Goal: Check status: Check status

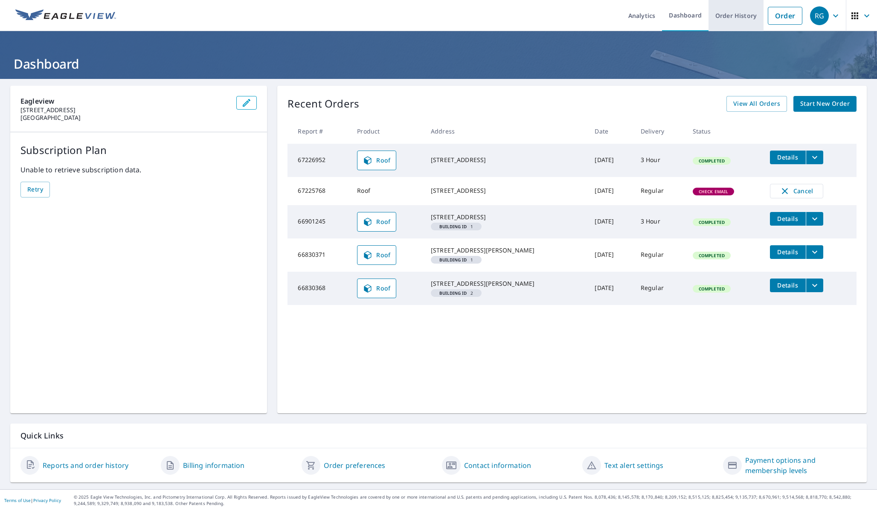
click at [745, 12] on link "Order History" at bounding box center [735, 15] width 55 height 31
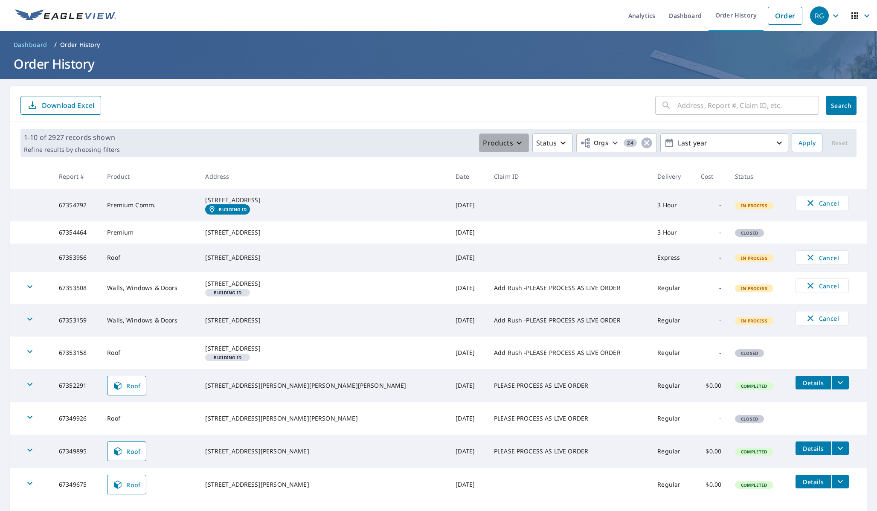
click at [520, 144] on icon "button" at bounding box center [518, 143] width 5 height 3
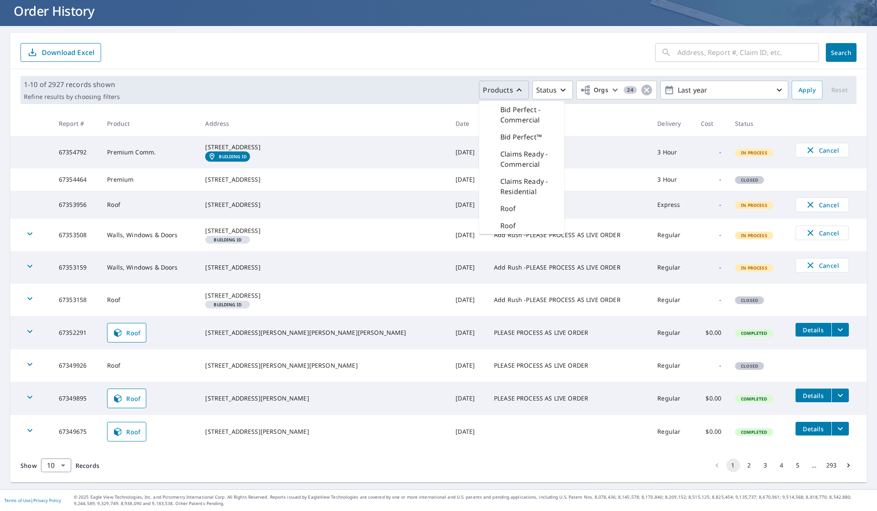
scroll to position [87, 0]
click at [487, 425] on td at bounding box center [568, 431] width 163 height 33
click at [746, 466] on button "2" at bounding box center [749, 465] width 14 height 14
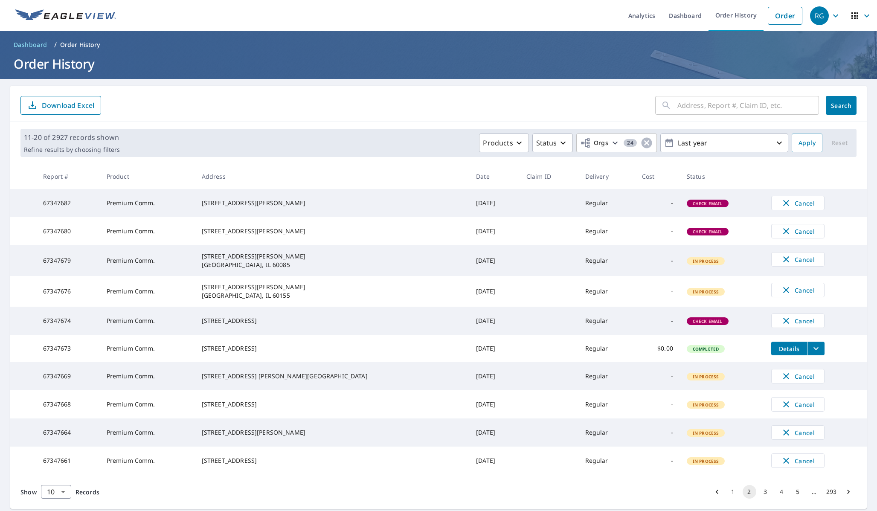
scroll to position [48, 0]
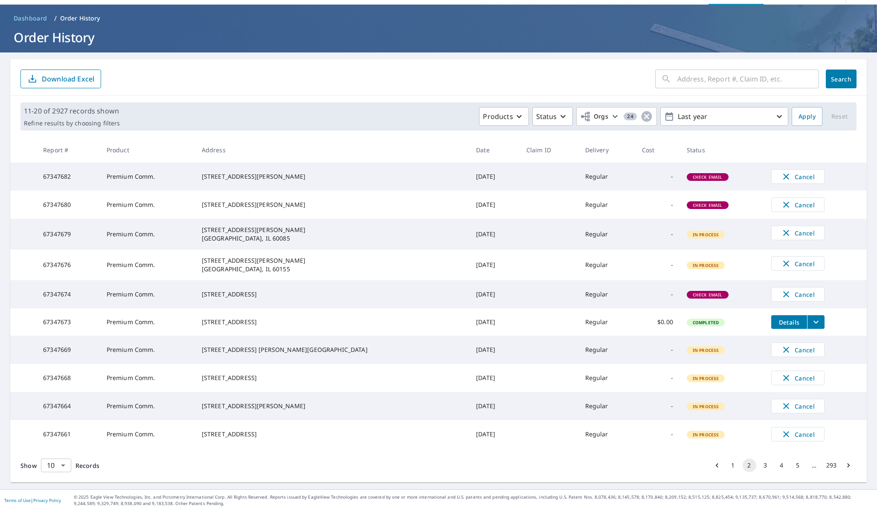
click at [59, 462] on body "RG RG Analytics Dashboard Order History Order RG Dashboard / Order History Orde…" at bounding box center [438, 255] width 877 height 511
click at [58, 492] on li "100" at bounding box center [56, 492] width 30 height 15
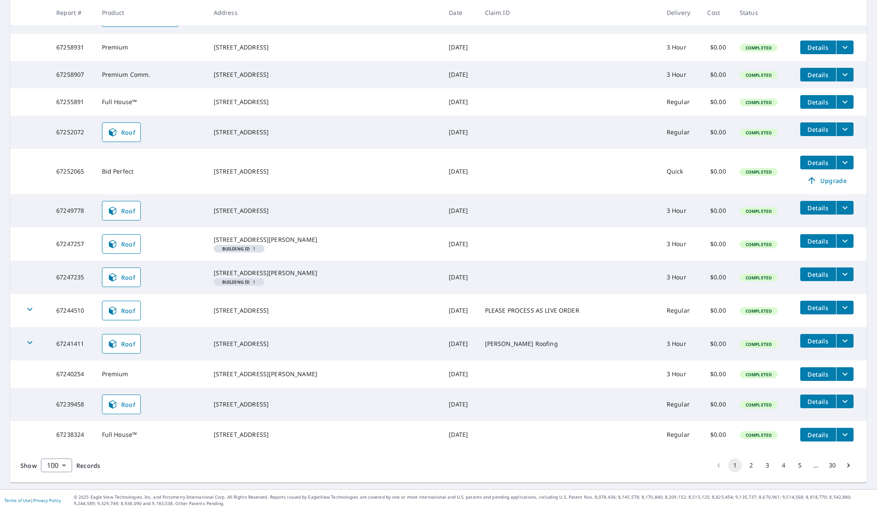
scroll to position [3073, 0]
click at [750, 466] on button "2" at bounding box center [751, 465] width 14 height 14
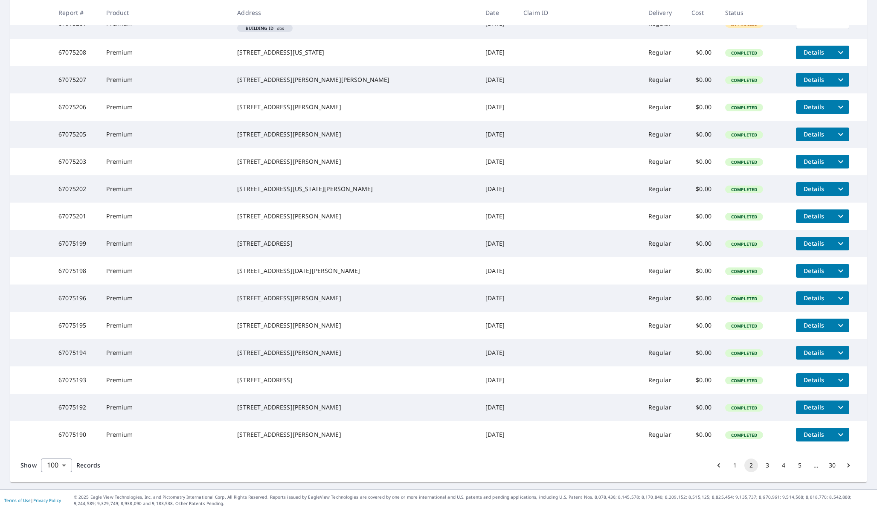
scroll to position [3163, 0]
click at [767, 464] on button "3" at bounding box center [767, 465] width 14 height 14
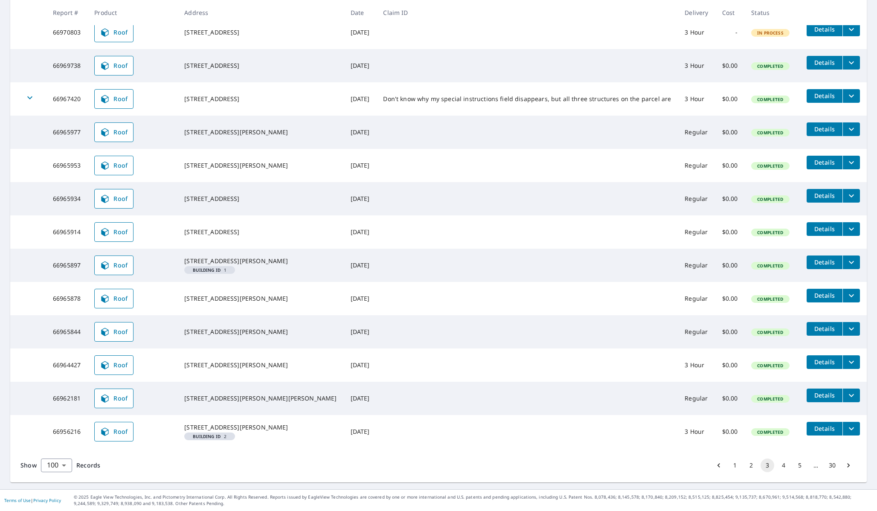
scroll to position [3148, 0]
click at [781, 461] on button "4" at bounding box center [783, 465] width 14 height 14
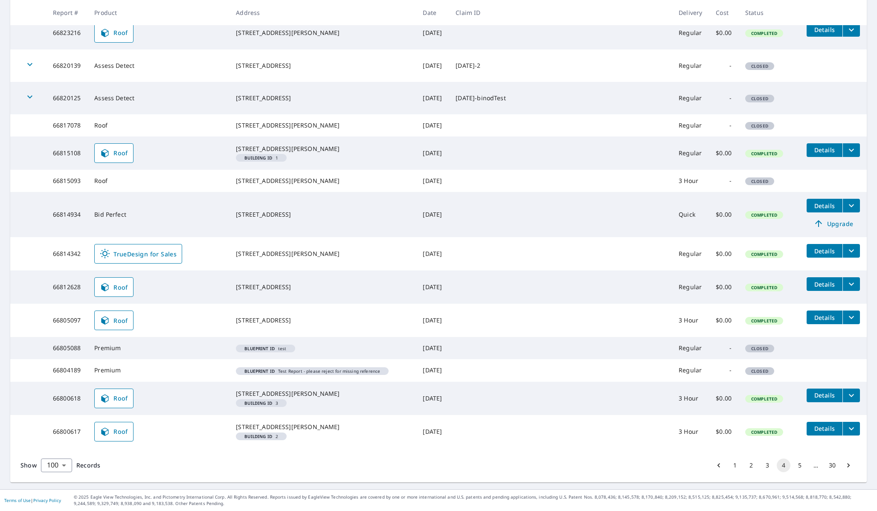
scroll to position [3199, 0]
click at [801, 465] on button "5" at bounding box center [800, 465] width 14 height 14
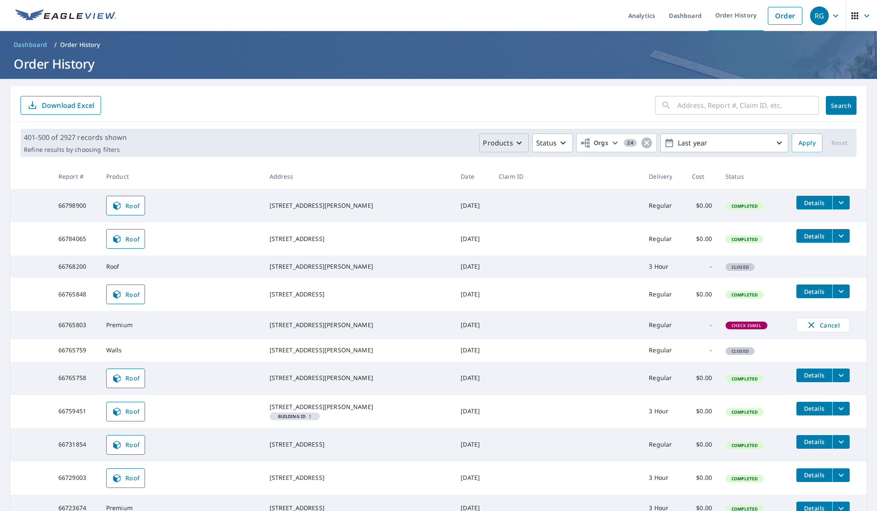
click at [520, 144] on icon "button" at bounding box center [518, 143] width 5 height 3
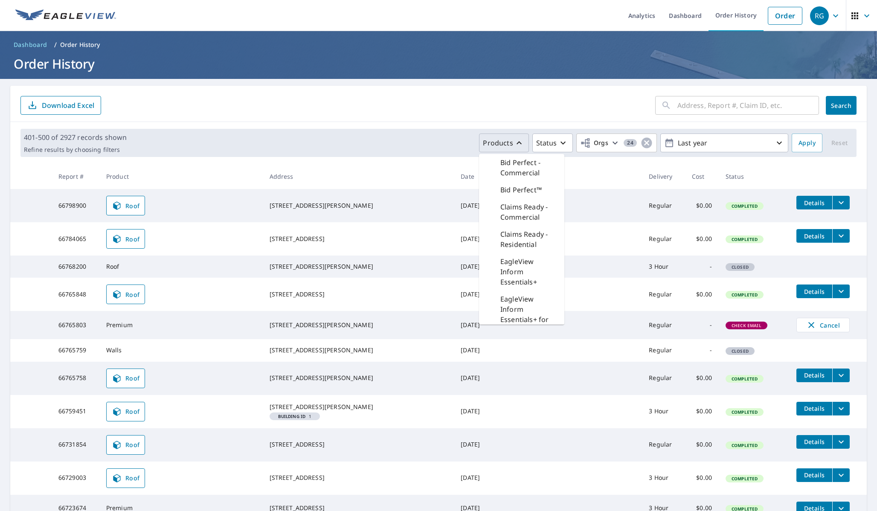
click at [522, 272] on p "EagleView Inform Essentials+" at bounding box center [528, 271] width 57 height 31
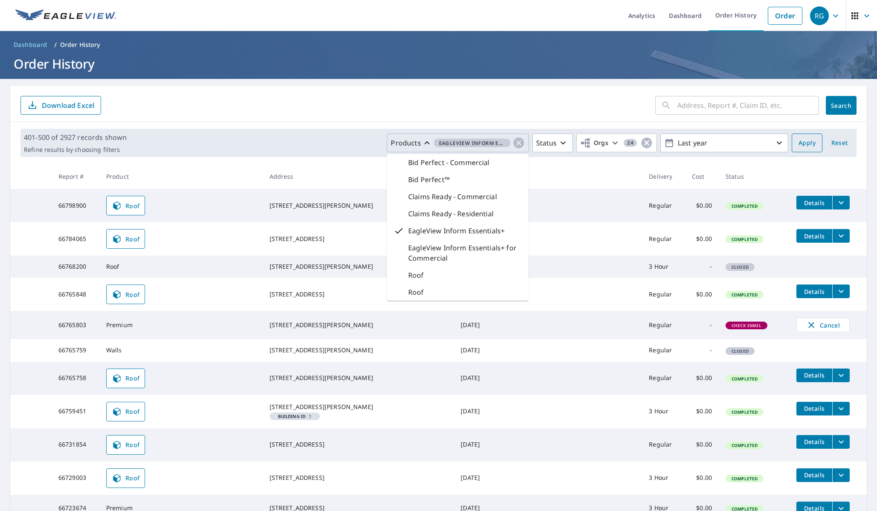
click at [804, 144] on span "Apply" at bounding box center [806, 143] width 17 height 11
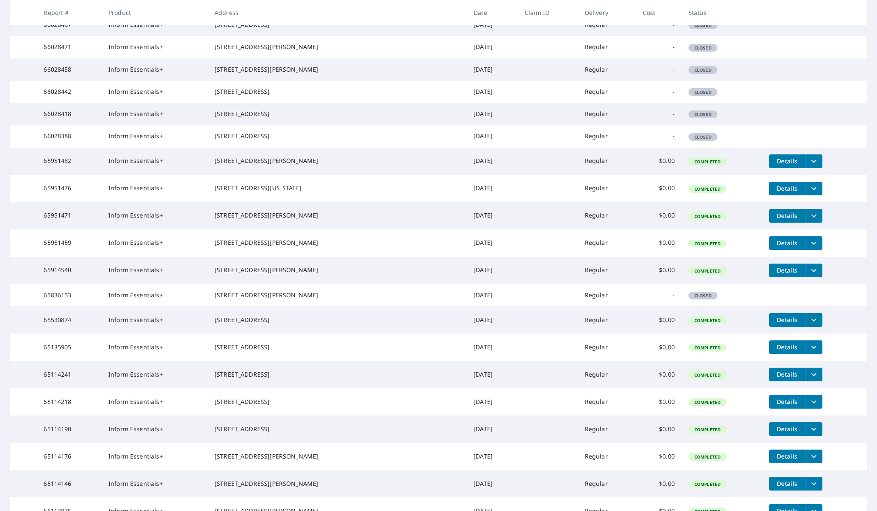
scroll to position [1206, 0]
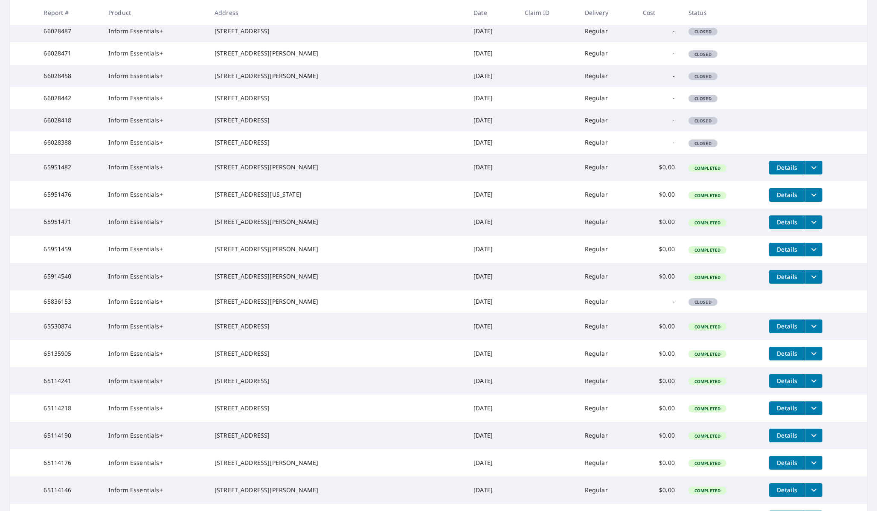
click at [804, 13] on button "filesDropdownBtn-66288335" at bounding box center [812, 7] width 17 height 14
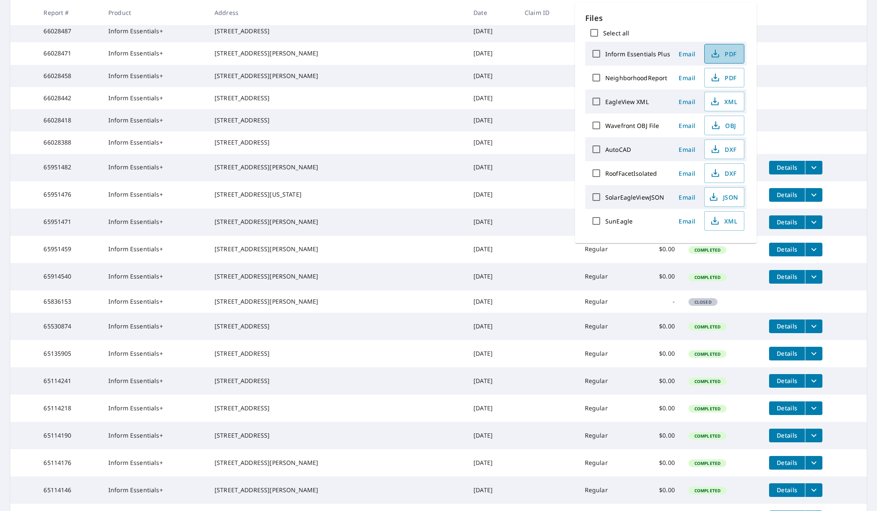
click at [715, 55] on icon "button" at bounding box center [715, 54] width 10 height 10
click at [578, 42] on td "Regular" at bounding box center [607, 31] width 58 height 22
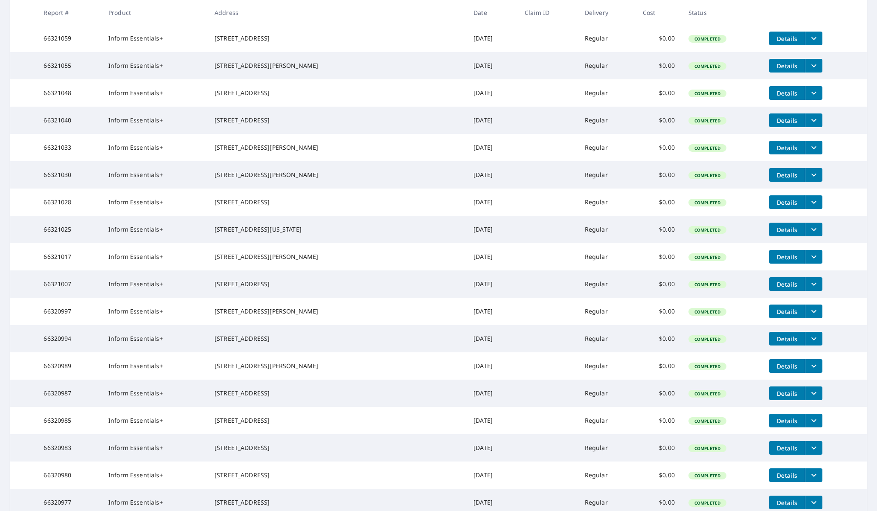
scroll to position [0, 0]
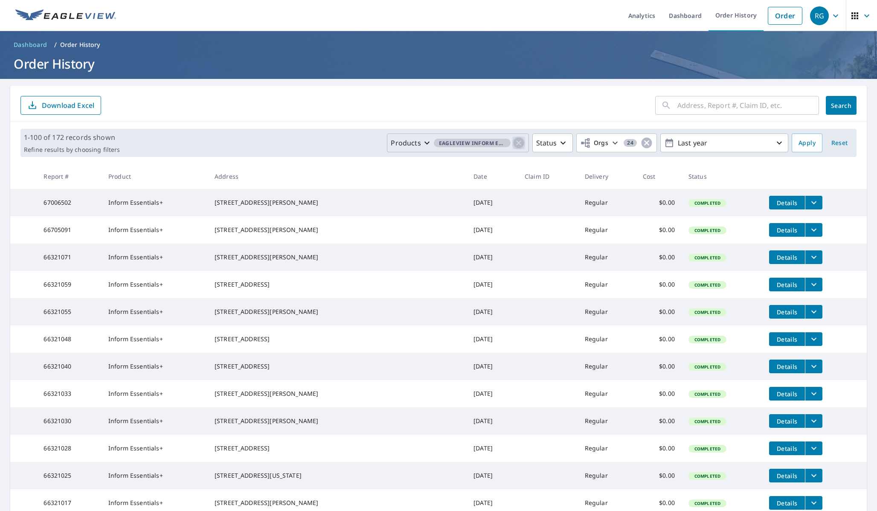
click at [521, 141] on icon "button" at bounding box center [518, 142] width 13 height 13
click at [521, 141] on icon "button" at bounding box center [519, 143] width 10 height 10
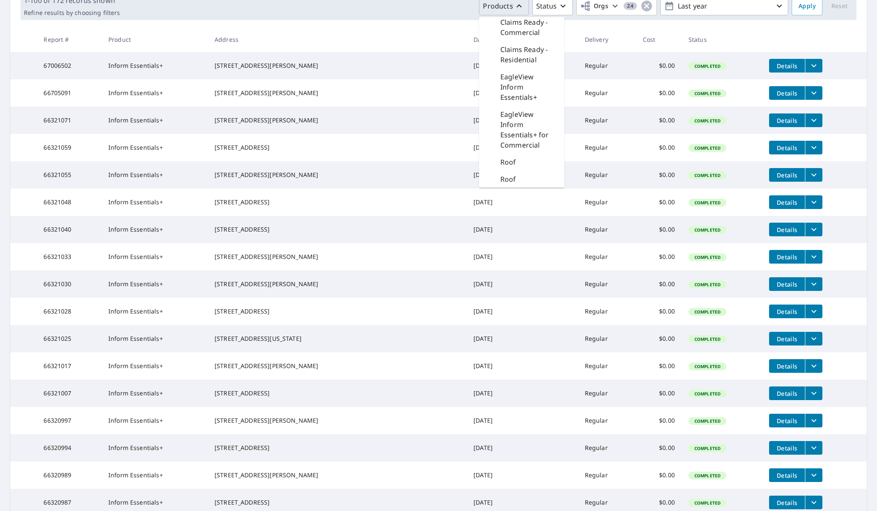
scroll to position [257, 0]
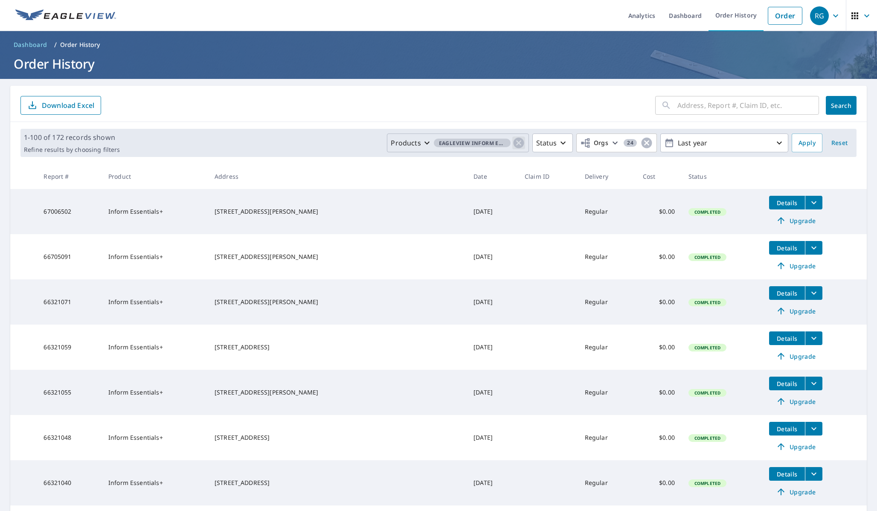
click at [520, 143] on icon "button" at bounding box center [518, 142] width 13 height 13
click at [519, 143] on icon "button" at bounding box center [518, 143] width 5 height 3
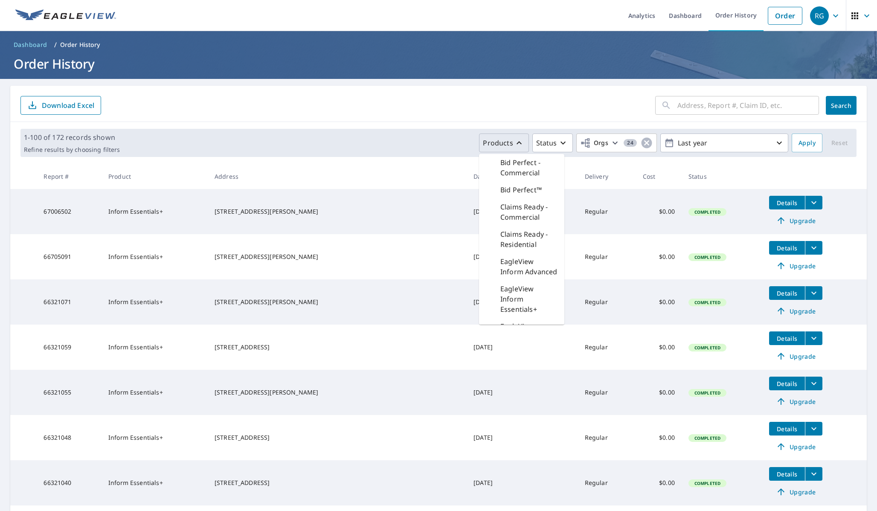
click at [521, 269] on p "EagleView Inform Advanced" at bounding box center [528, 266] width 57 height 20
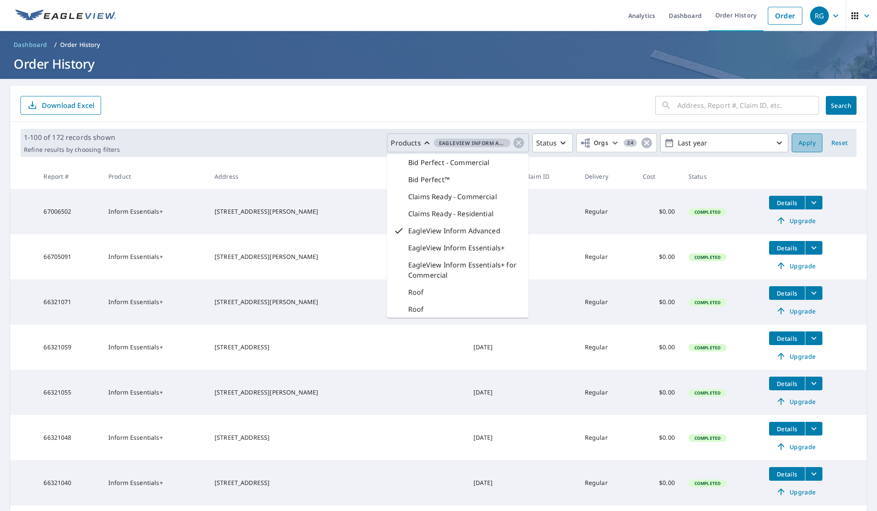
click at [800, 141] on span "Apply" at bounding box center [806, 143] width 17 height 11
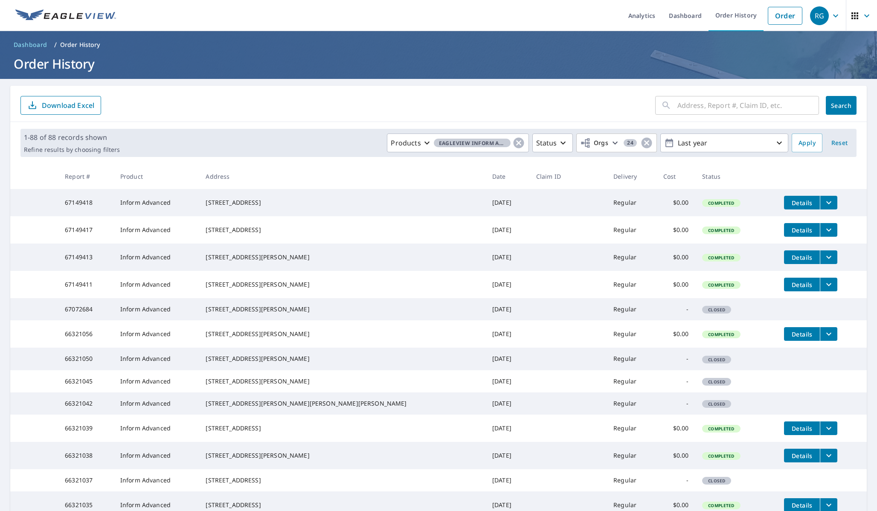
click at [823, 203] on icon "filesDropdownBtn-67149418" at bounding box center [828, 202] width 10 height 10
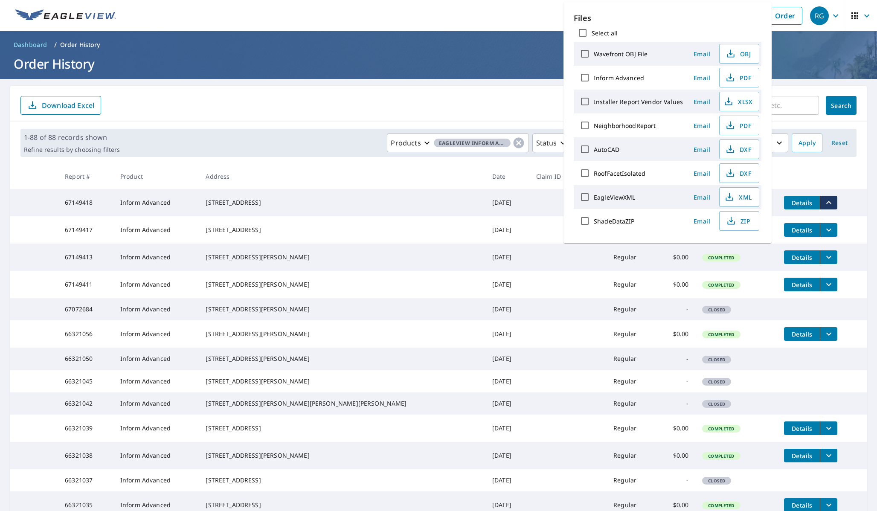
click at [733, 260] on td "Completed" at bounding box center [736, 256] width 82 height 27
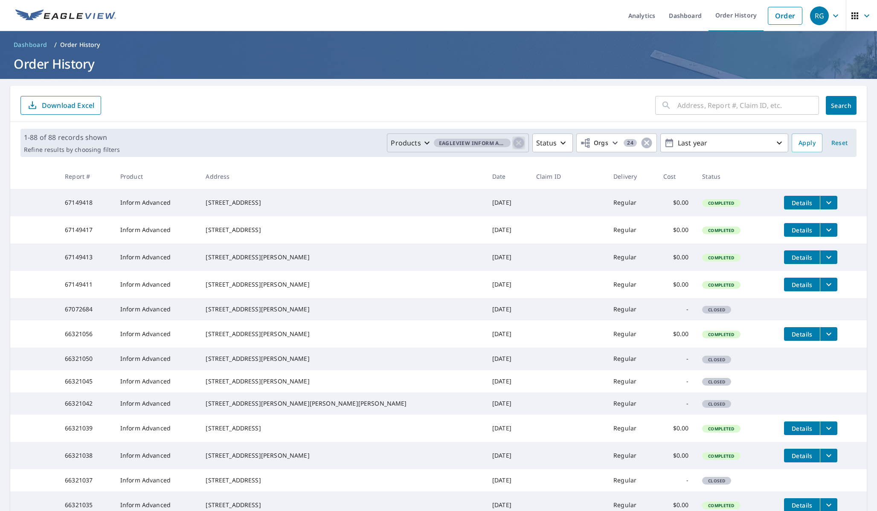
click at [517, 142] on icon "button" at bounding box center [518, 143] width 11 height 11
click at [519, 142] on icon "button" at bounding box center [518, 143] width 5 height 3
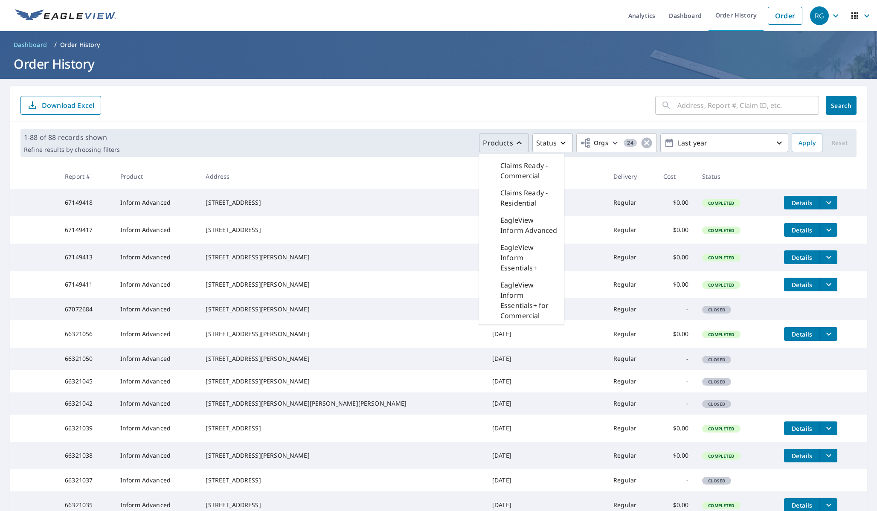
scroll to position [38, 0]
